Goal: Task Accomplishment & Management: Manage account settings

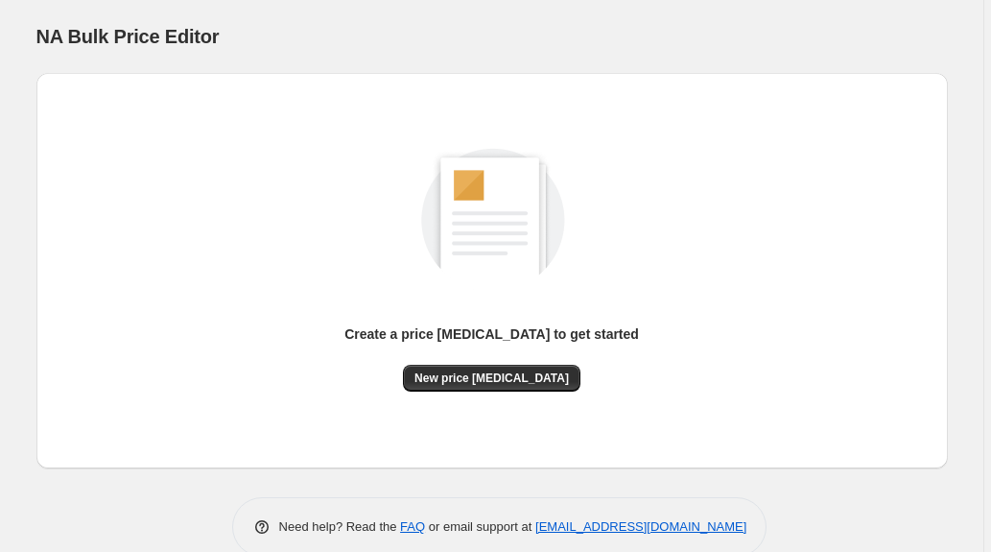
scroll to position [33, 0]
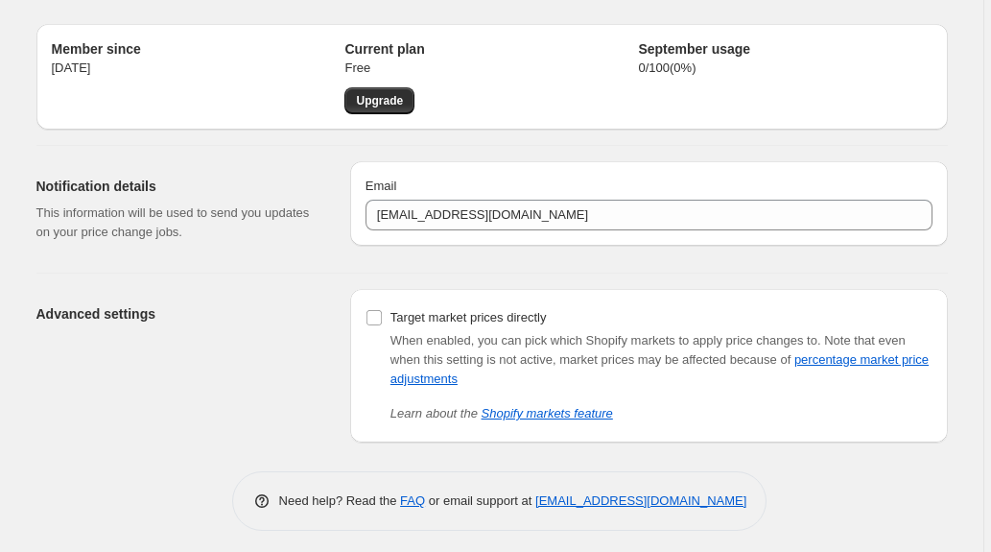
scroll to position [50, 0]
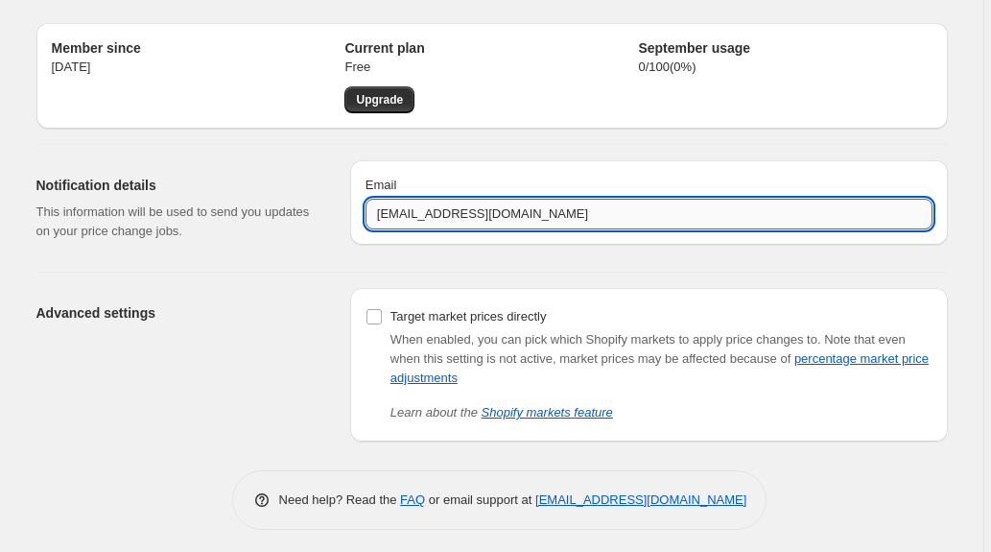
click at [428, 211] on input "[EMAIL_ADDRESS][DOMAIN_NAME]" at bounding box center [649, 214] width 567 height 31
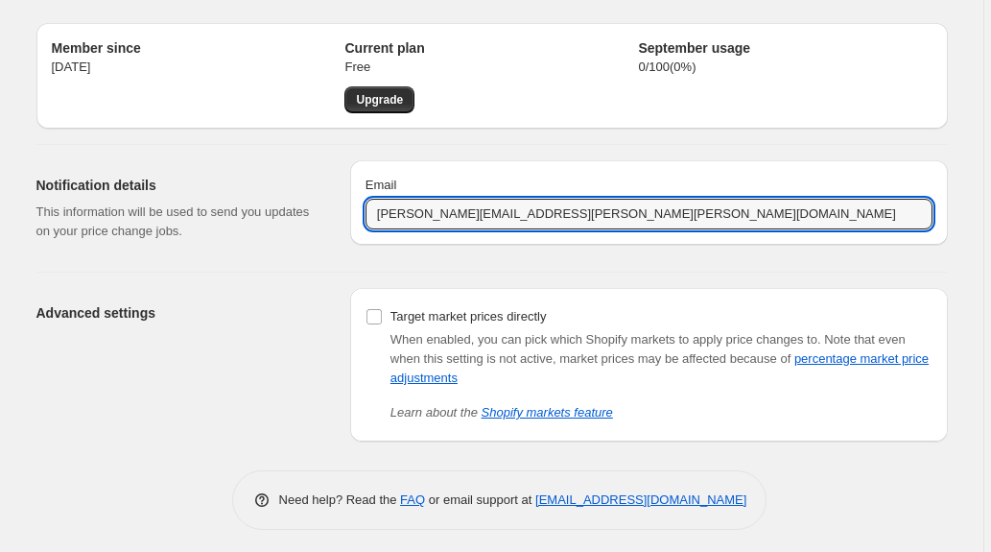
type input "[PERSON_NAME][EMAIL_ADDRESS][PERSON_NAME][PERSON_NAME][DOMAIN_NAME]"
click at [335, 244] on div "Notification details This information will be used to send you updates on your …" at bounding box center [185, 208] width 298 height 96
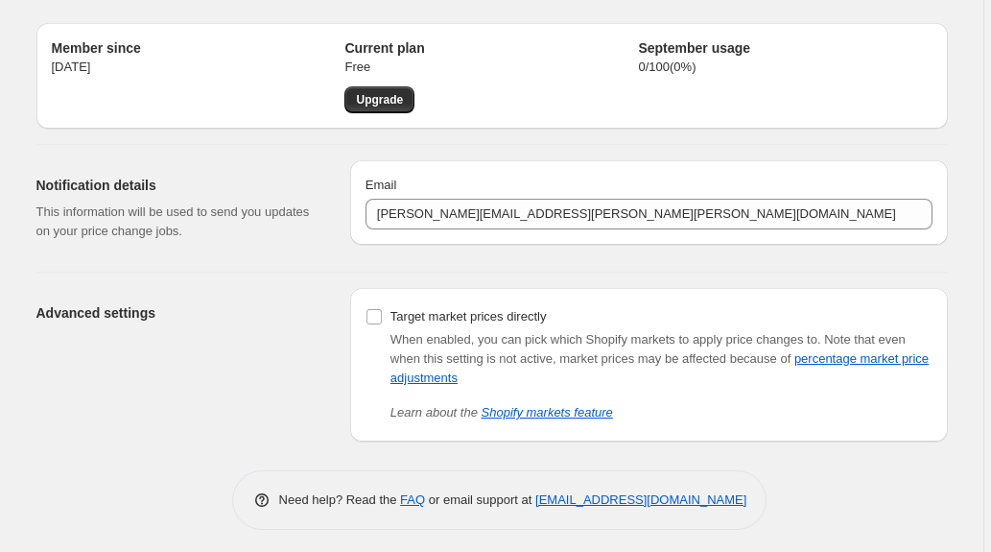
scroll to position [56, 0]
